Goal: Navigation & Orientation: Find specific page/section

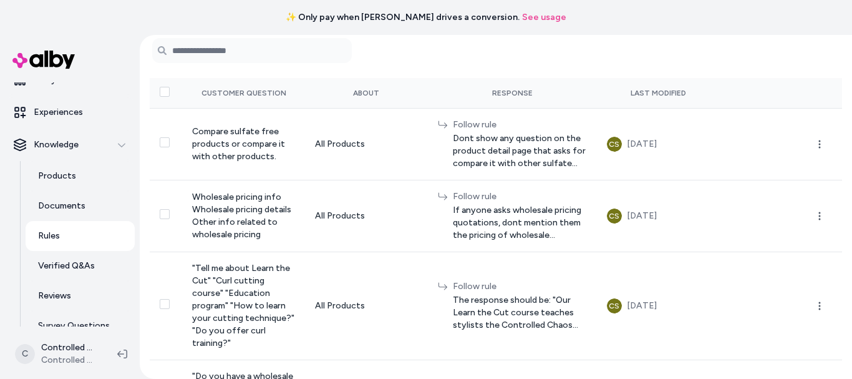
scroll to position [200, 0]
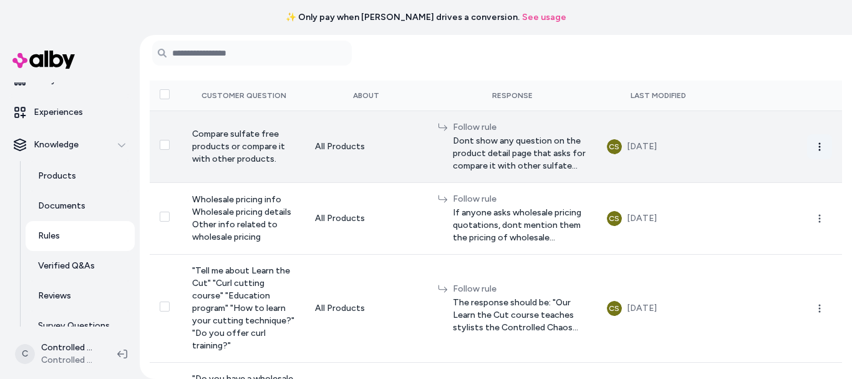
click at [815, 148] on icon "button" at bounding box center [820, 147] width 10 height 10
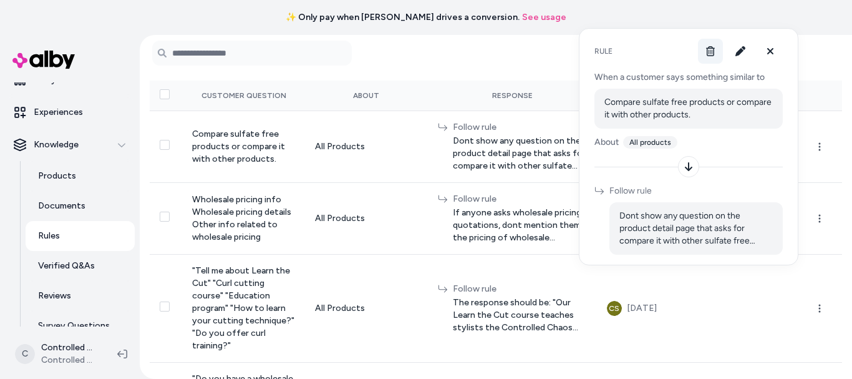
click at [712, 52] on icon at bounding box center [710, 51] width 9 height 10
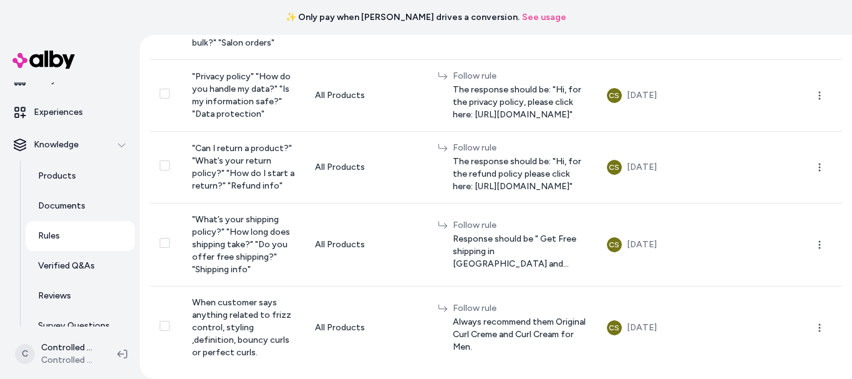
scroll to position [647, 0]
click at [72, 145] on p "Knowledge" at bounding box center [56, 144] width 45 height 12
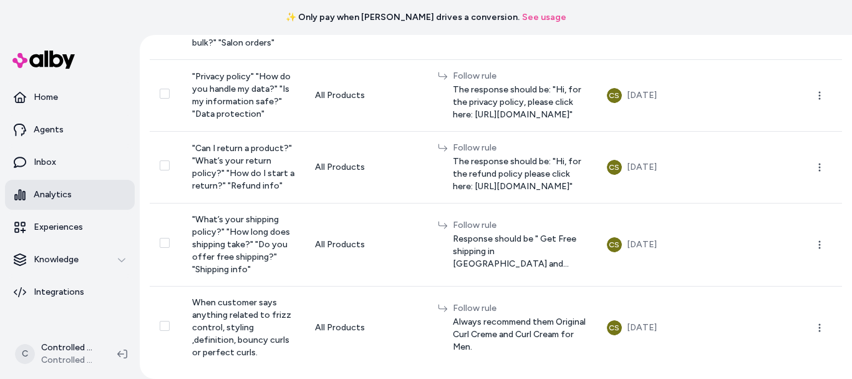
click at [72, 195] on link "Analytics" at bounding box center [70, 195] width 130 height 30
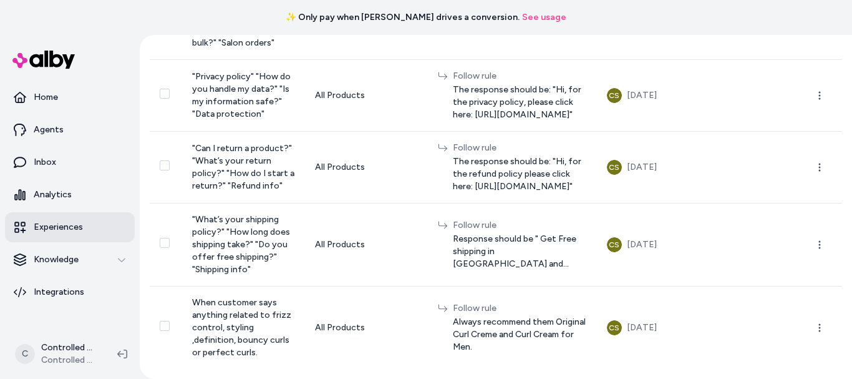
scroll to position [35, 0]
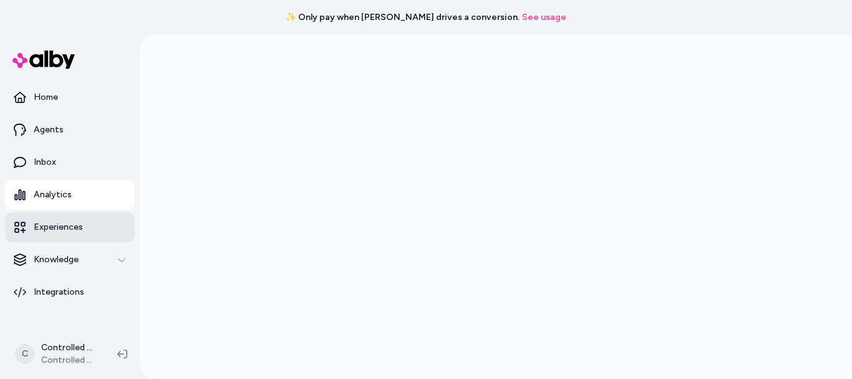
click at [67, 218] on link "Experiences" at bounding box center [70, 227] width 130 height 30
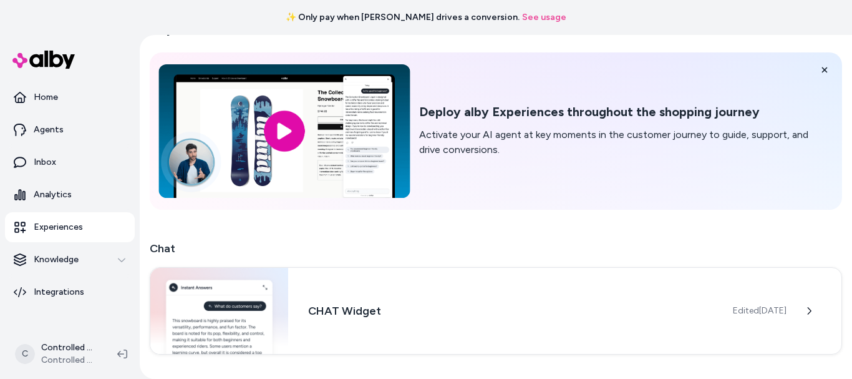
click at [265, 129] on input "image" at bounding box center [283, 130] width 251 height 133
